Goal: Task Accomplishment & Management: Use online tool/utility

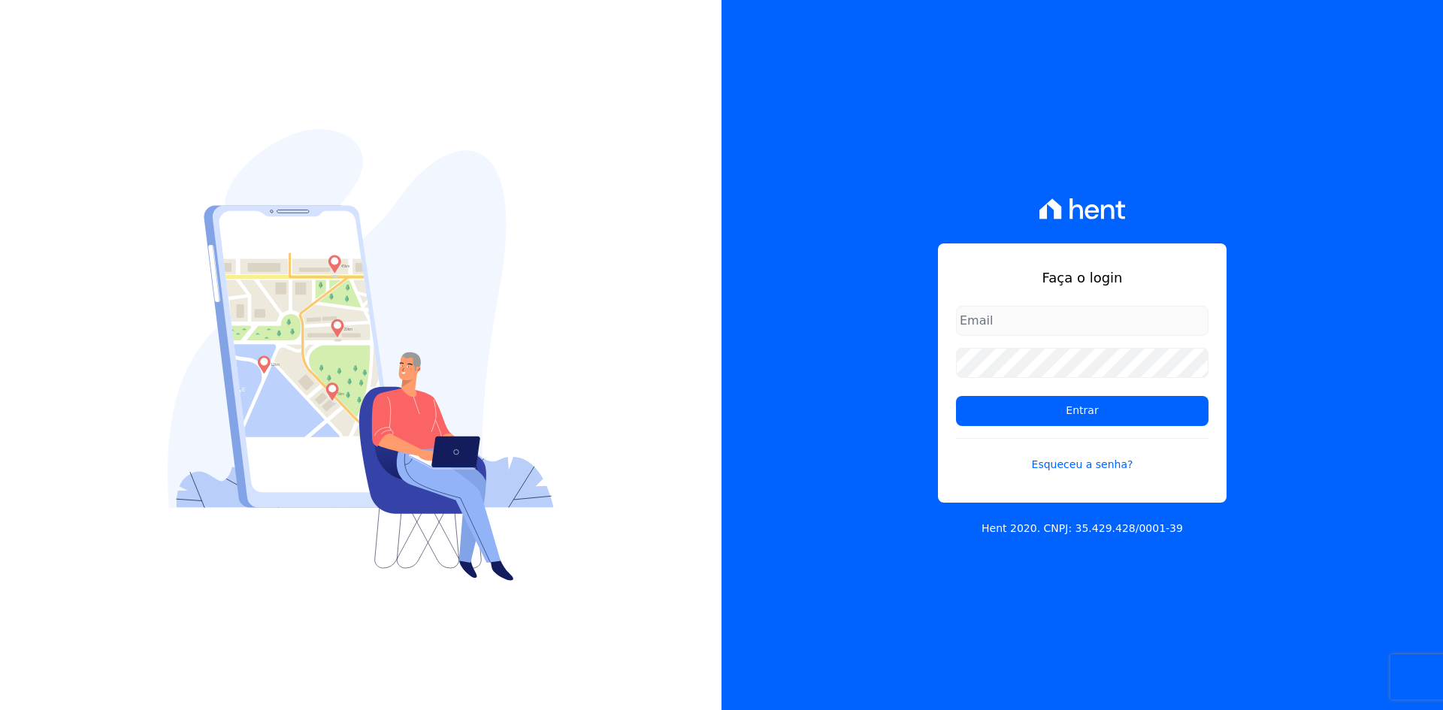
click at [1337, 409] on div "Faça o login Entrar Esqueceu a senha? Hent 2020. CNPJ: 35.429.428/0001-39" at bounding box center [1083, 355] width 722 height 710
click at [1097, 412] on input "Entrar" at bounding box center [1082, 411] width 253 height 30
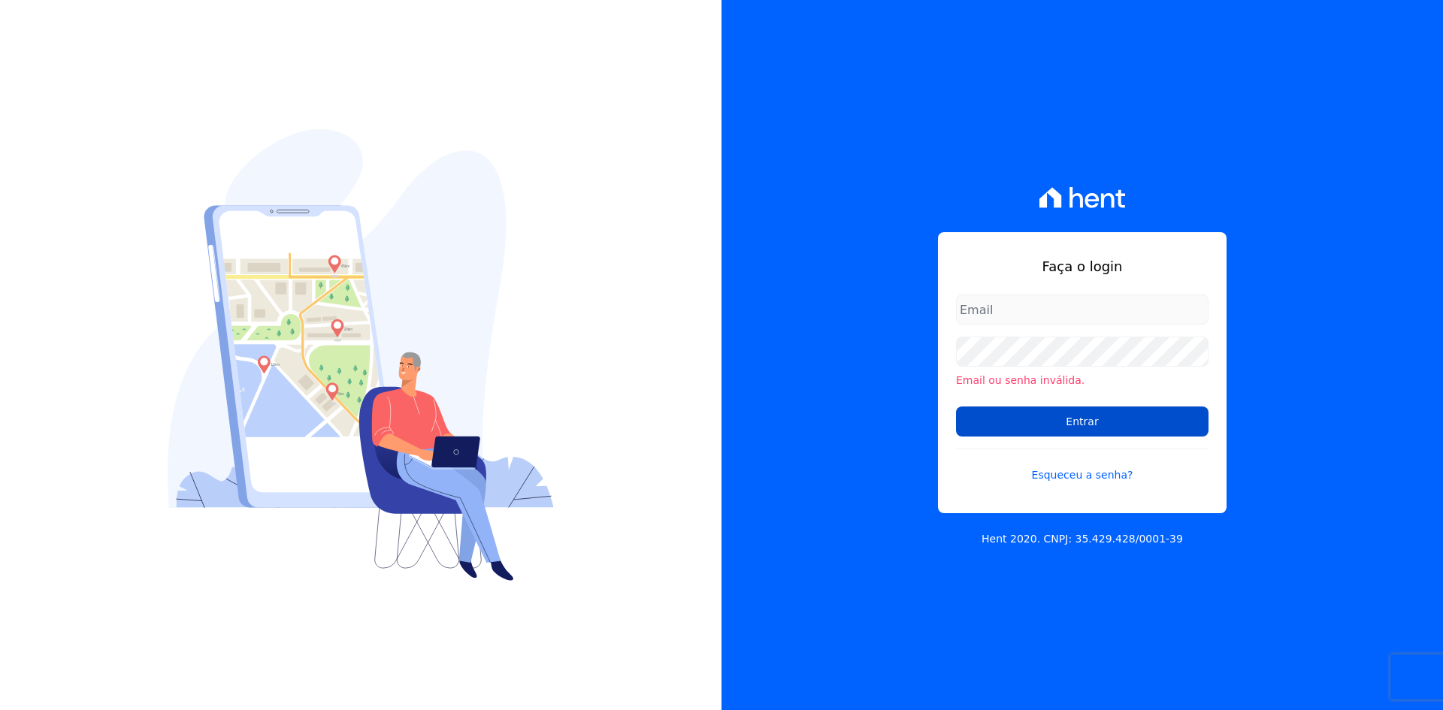
type input "[EMAIL_ADDRESS][DOMAIN_NAME]"
click at [1084, 427] on input "Entrar" at bounding box center [1082, 422] width 253 height 30
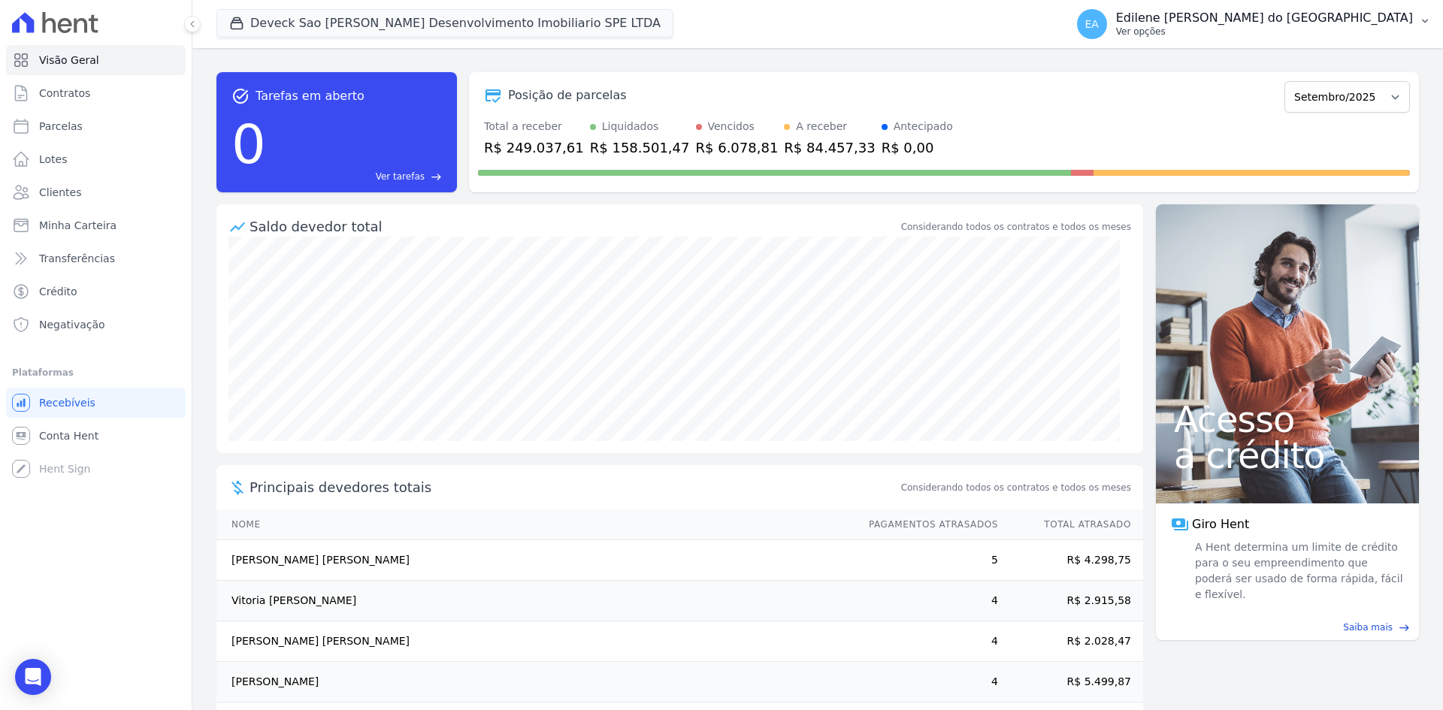
click at [1195, 29] on p "Ver opções" at bounding box center [1264, 32] width 297 height 12
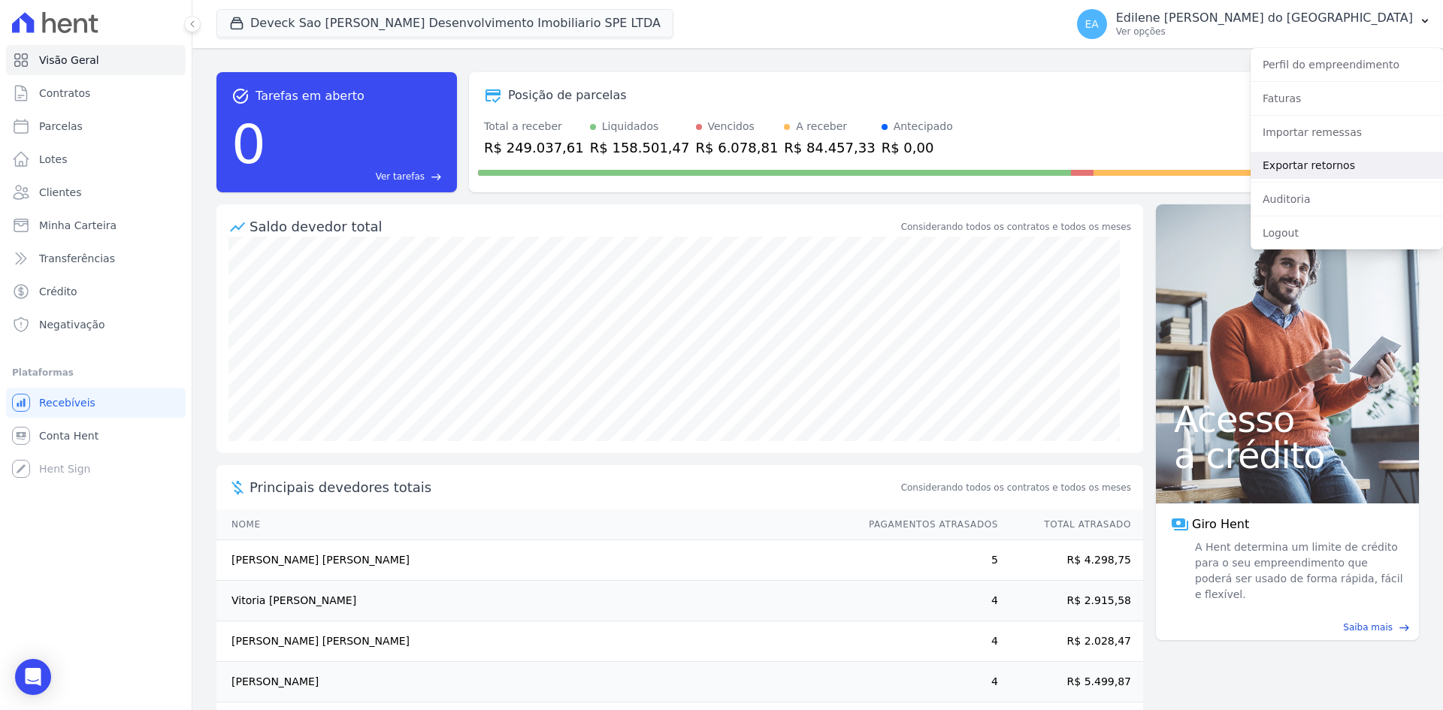
click at [1286, 165] on link "Exportar retornos" at bounding box center [1347, 165] width 192 height 27
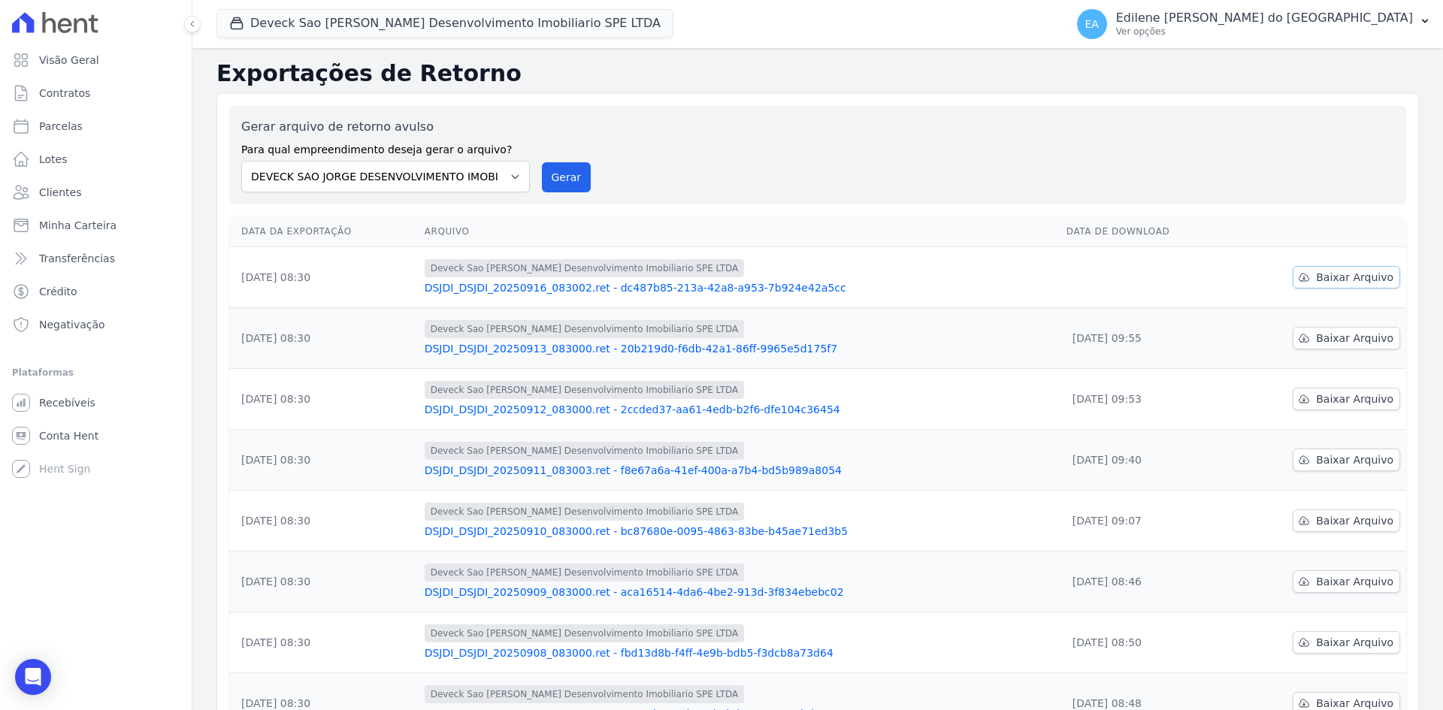
click at [1339, 277] on span "Baixar Arquivo" at bounding box center [1354, 277] width 77 height 15
